Goal: Task Accomplishment & Management: Manage account settings

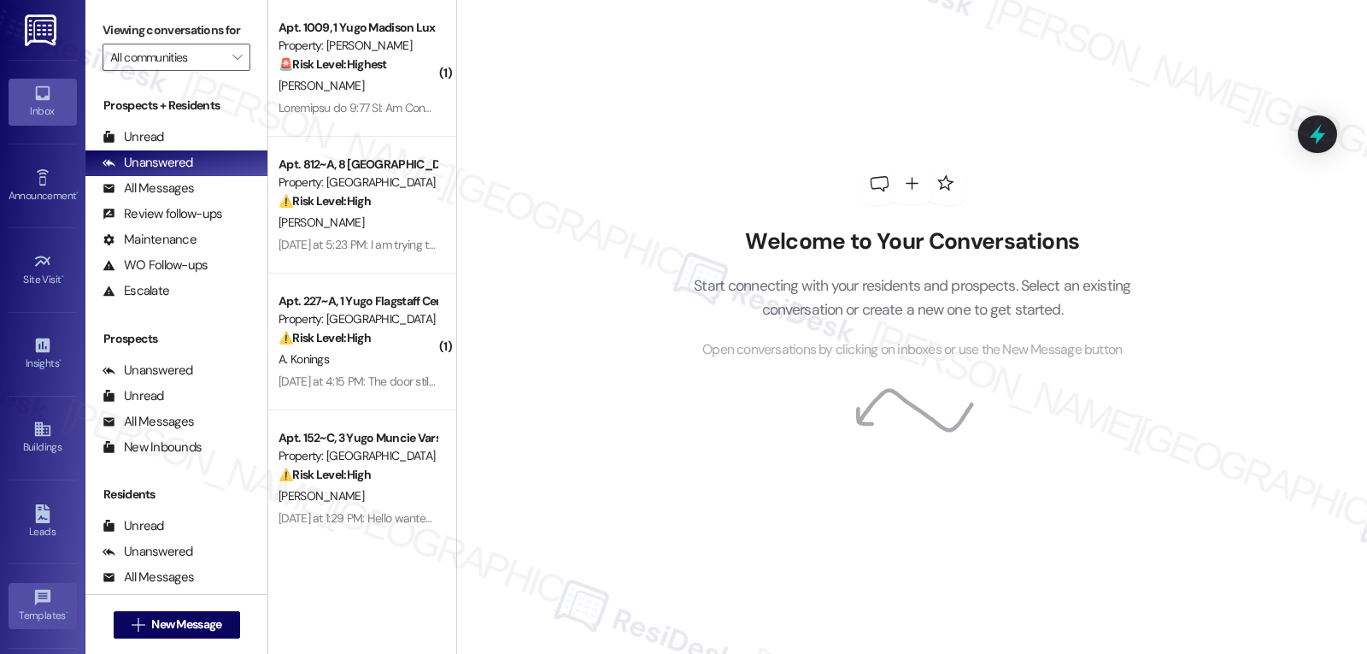
scroll to position [161, 0]
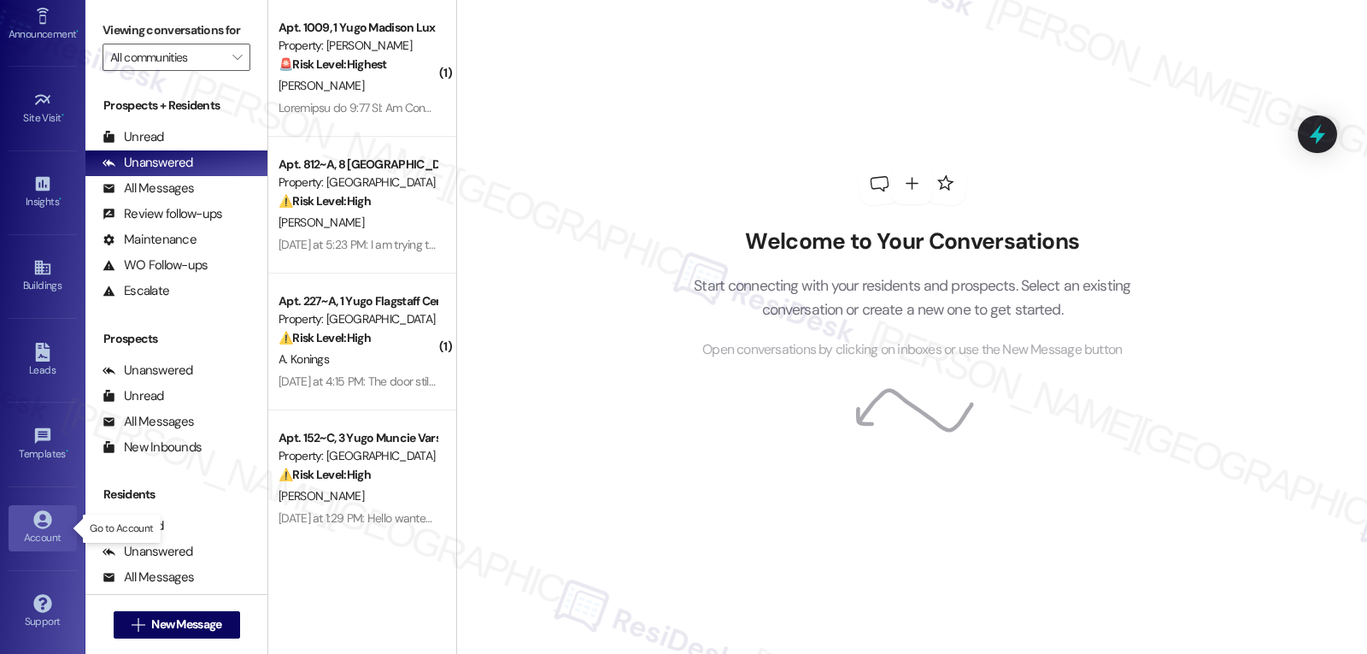
click at [50, 531] on div "Account" at bounding box center [42, 537] width 85 height 17
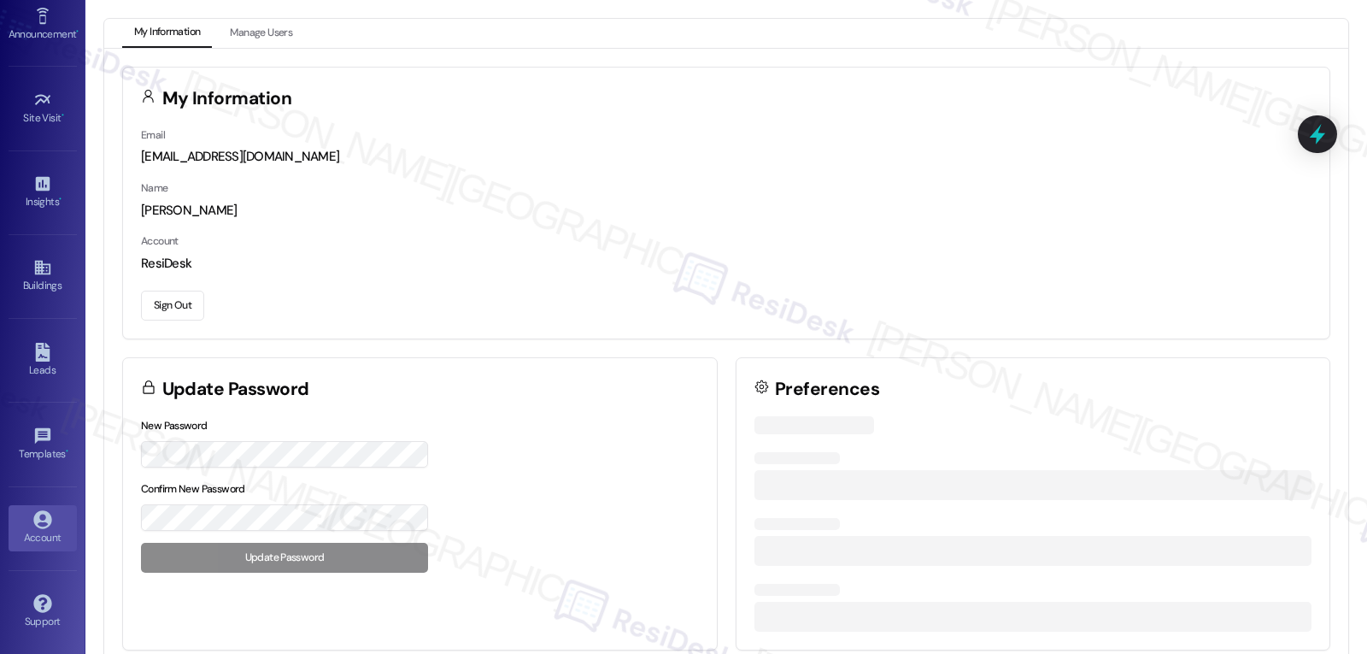
click at [168, 309] on button "Sign Out" at bounding box center [172, 306] width 63 height 30
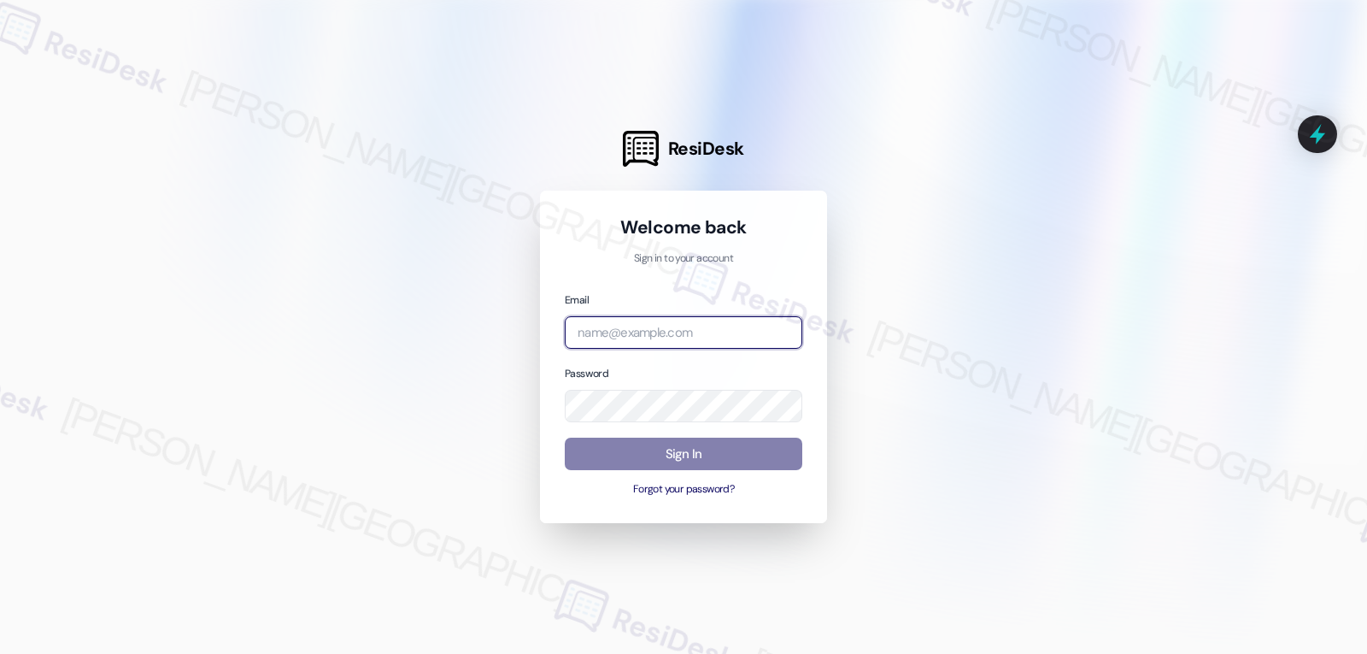
click at [637, 337] on input "email" at bounding box center [684, 332] width 238 height 33
paste input "[EMAIL_ADDRESS][DOMAIN_NAME]"
type input "[EMAIL_ADDRESS][DOMAIN_NAME]"
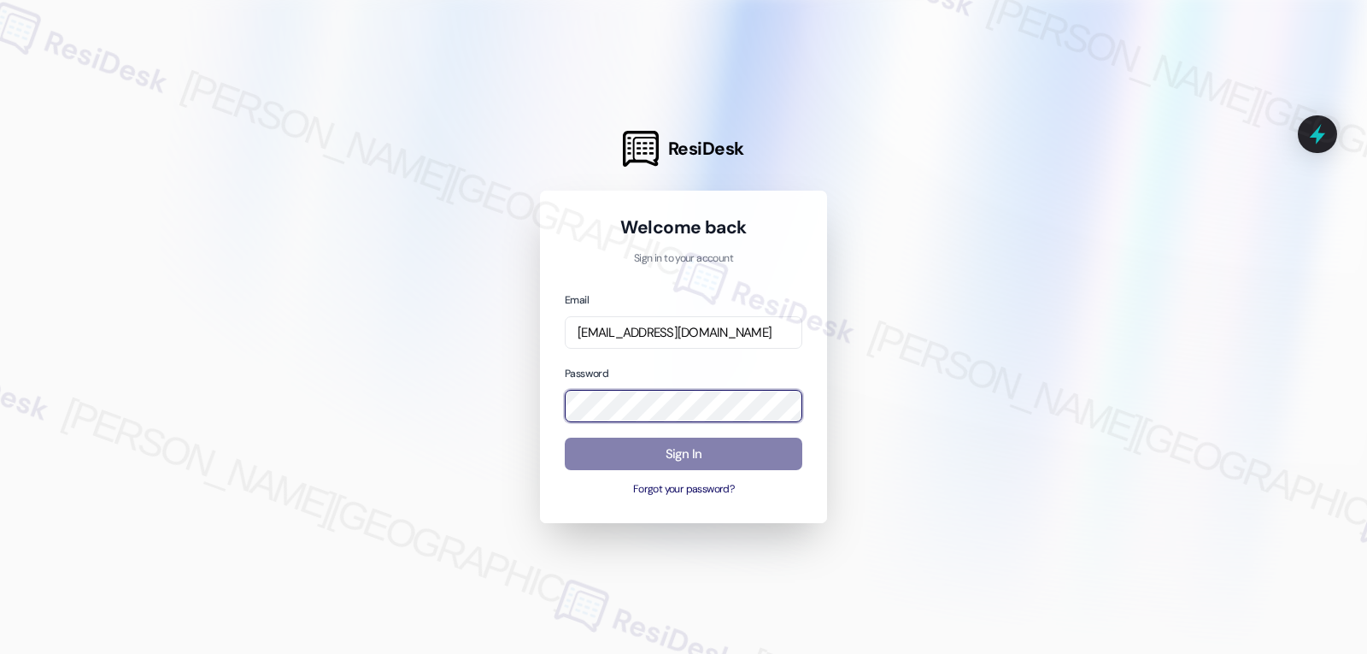
scroll to position [0, 0]
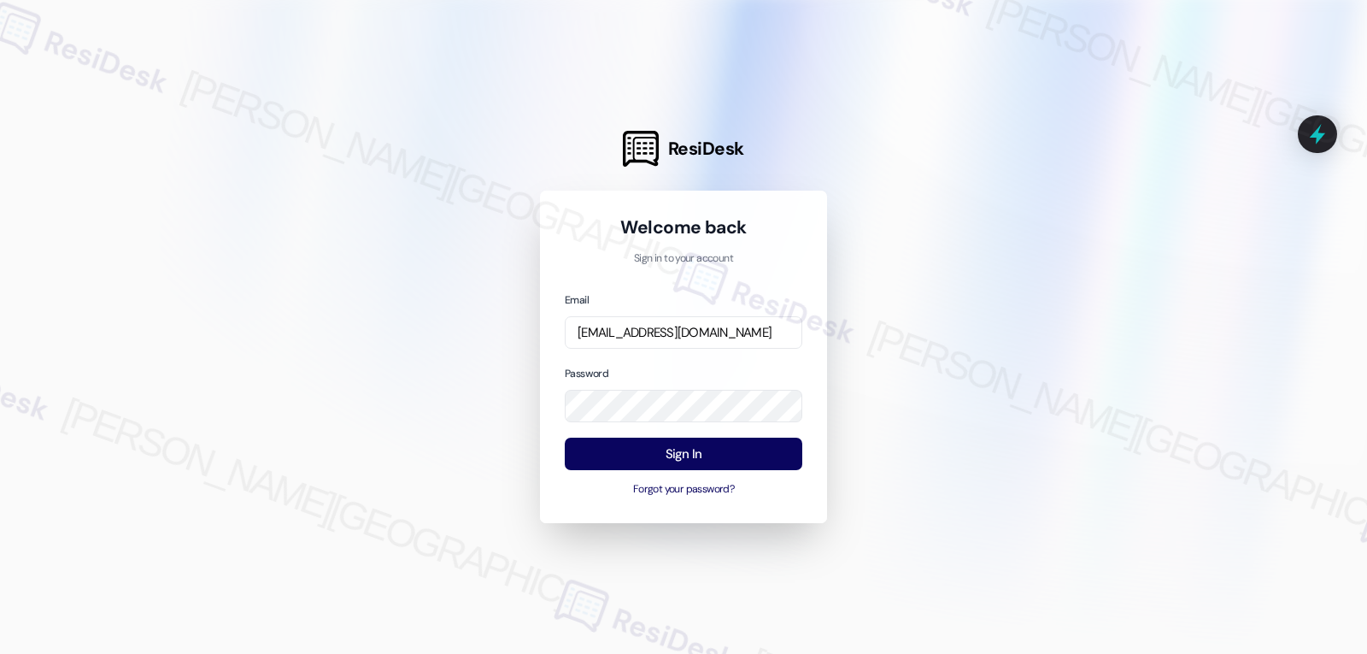
click at [685, 371] on div "Password" at bounding box center [684, 393] width 238 height 59
click at [684, 455] on button "Sign In" at bounding box center [684, 453] width 238 height 33
